Goal: Task Accomplishment & Management: Manage account settings

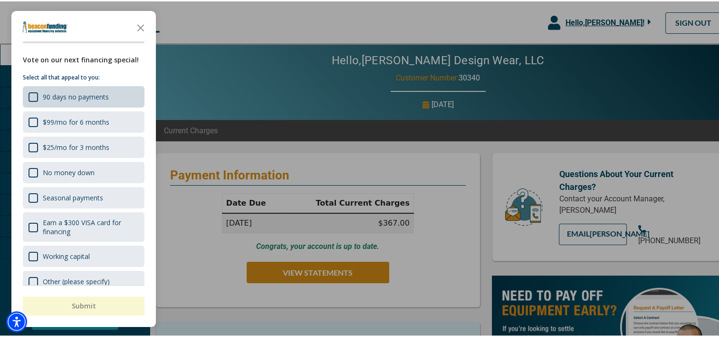
click at [39, 97] on div "90 days no payments" at bounding box center [69, 95] width 80 height 10
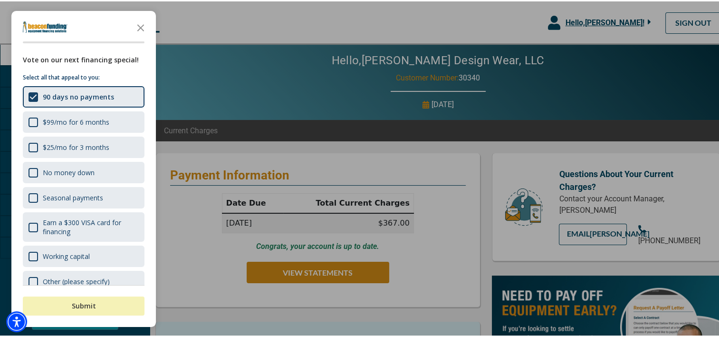
click at [99, 308] on button "Submit" at bounding box center [84, 304] width 122 height 19
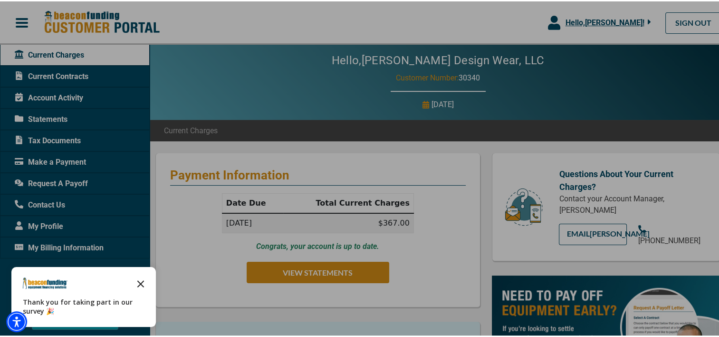
click at [142, 278] on icon "Close the survey" at bounding box center [140, 281] width 19 height 19
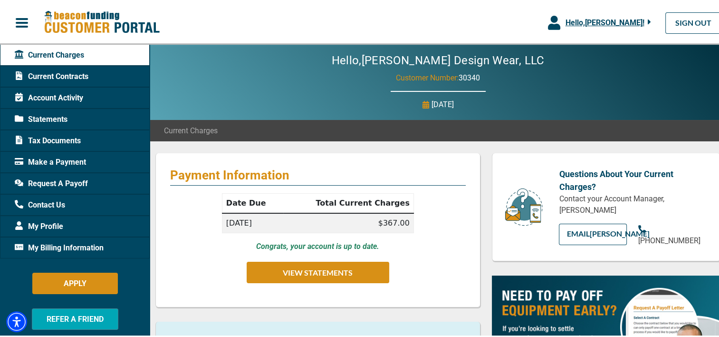
click at [95, 222] on div "My Profile" at bounding box center [75, 224] width 150 height 21
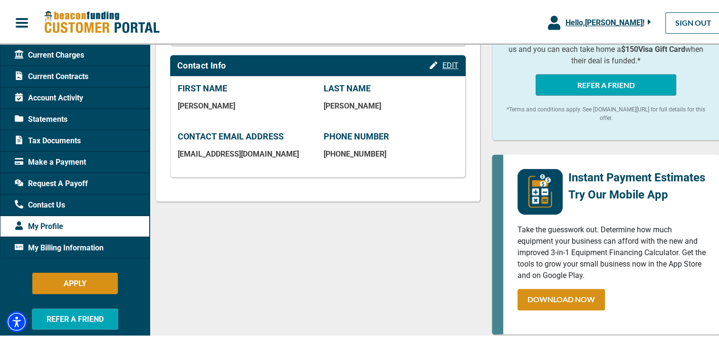
scroll to position [48, 0]
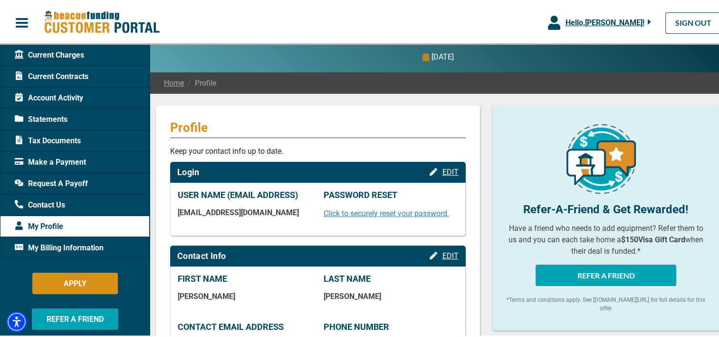
click at [62, 158] on span "Make a Payment" at bounding box center [50, 160] width 71 height 11
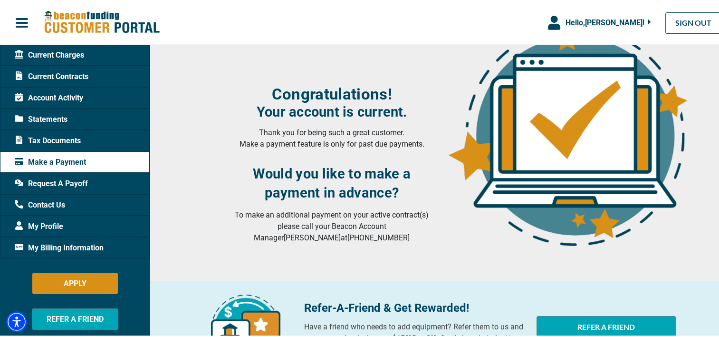
scroll to position [46, 0]
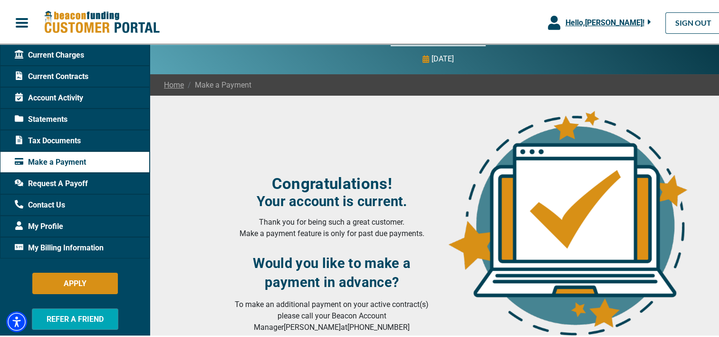
click at [48, 91] on span "Account Activity" at bounding box center [49, 96] width 68 height 11
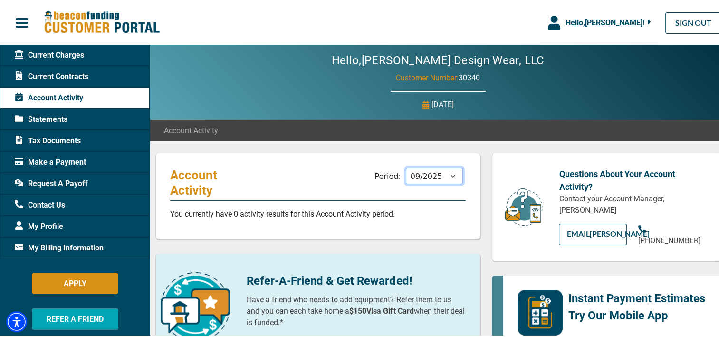
click at [443, 175] on select "10/2025 09/2025 08/2025 07/2025 06/2025 05/2025 04/2025 03/2025 02/2025 01/2025…" at bounding box center [434, 174] width 57 height 17
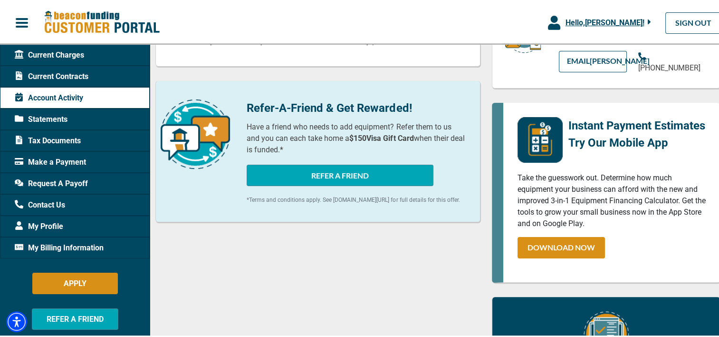
scroll to position [143, 0]
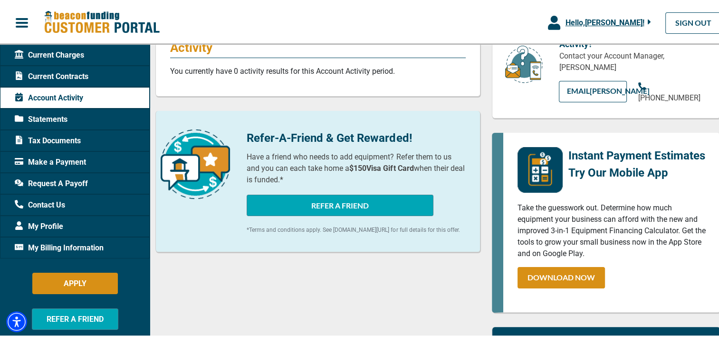
click at [55, 77] on span "Current Contracts" at bounding box center [52, 74] width 74 height 11
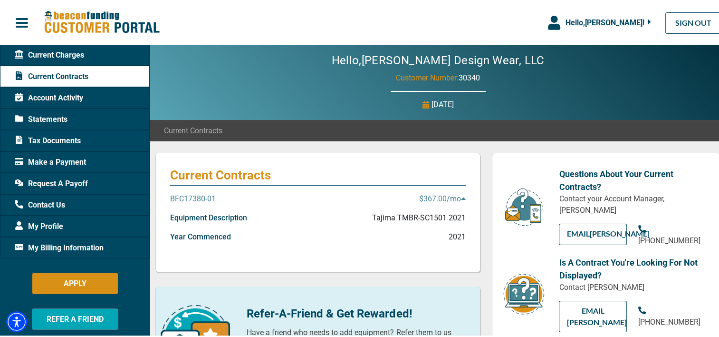
click at [461, 197] on icon at bounding box center [463, 197] width 4 height 2
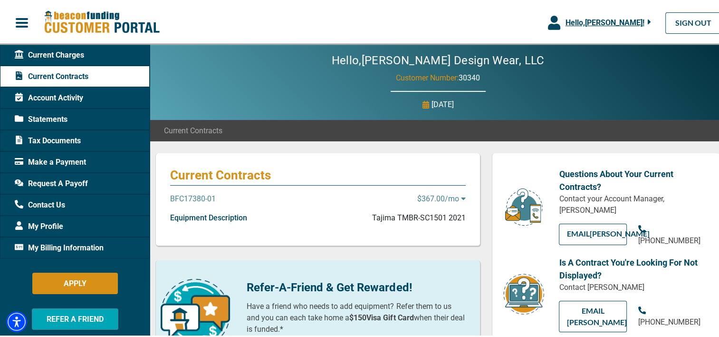
click at [461, 197] on icon at bounding box center [463, 197] width 4 height 2
